Goal: Transaction & Acquisition: Purchase product/service

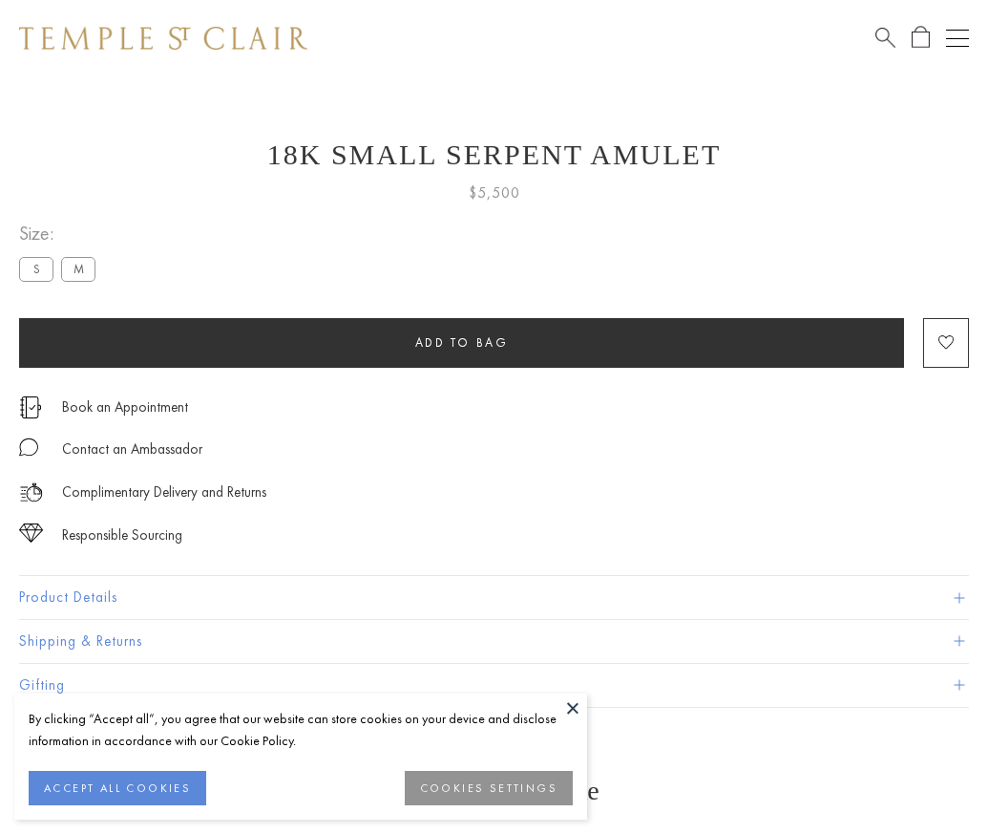
click at [461, 342] on span "Add to bag" at bounding box center [462, 342] width 94 height 16
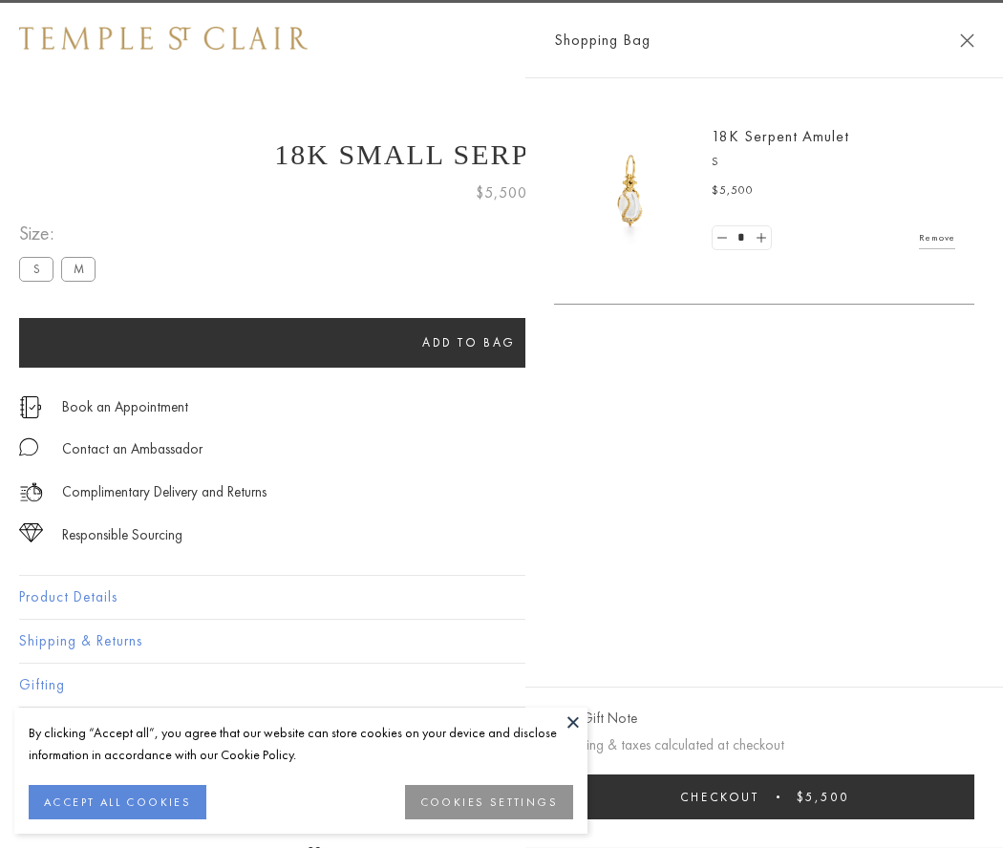
click at [759, 796] on span "Checkout" at bounding box center [719, 797] width 79 height 16
